Goal: Task Accomplishment & Management: Use online tool/utility

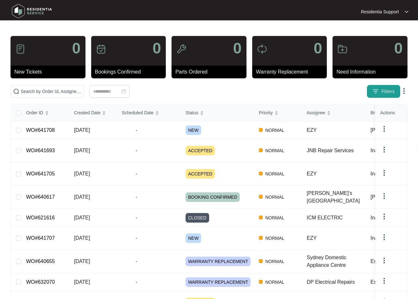
click at [385, 93] on span "Filters" at bounding box center [387, 91] width 13 height 7
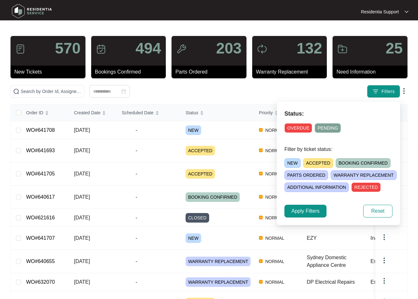
click at [297, 128] on span "OVERDUE" at bounding box center [298, 128] width 28 height 10
click at [301, 210] on span "Apply Filters" at bounding box center [305, 211] width 28 height 8
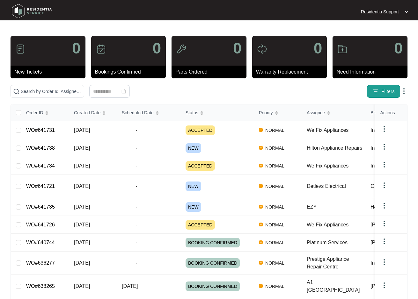
click at [385, 89] on span "Filters" at bounding box center [387, 91] width 13 height 7
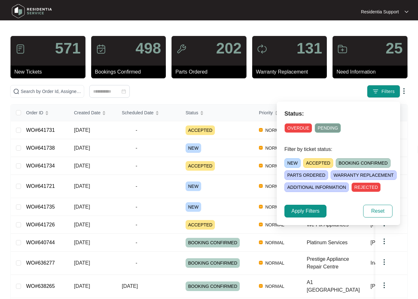
click at [296, 129] on span "OVERDUE" at bounding box center [298, 128] width 28 height 10
click at [297, 209] on span "Apply Filters" at bounding box center [305, 211] width 28 height 8
